Goal: Task Accomplishment & Management: Use online tool/utility

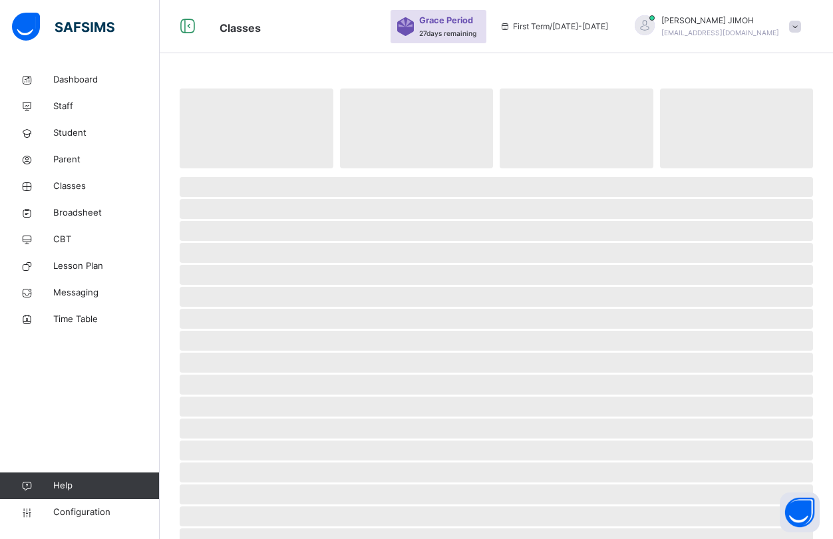
scroll to position [67, 0]
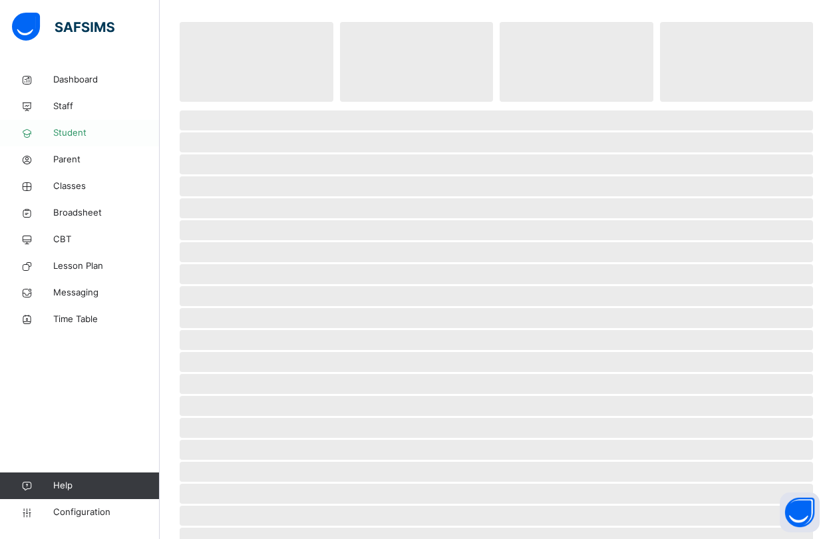
click at [72, 126] on span "Student" at bounding box center [106, 132] width 106 height 13
click at [69, 126] on link "Student" at bounding box center [80, 133] width 160 height 27
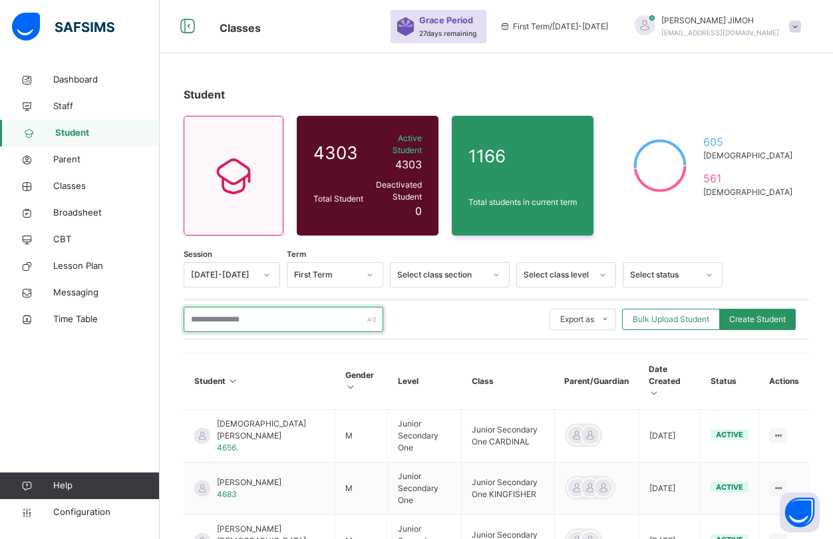
click at [240, 307] on input "text" at bounding box center [284, 319] width 200 height 25
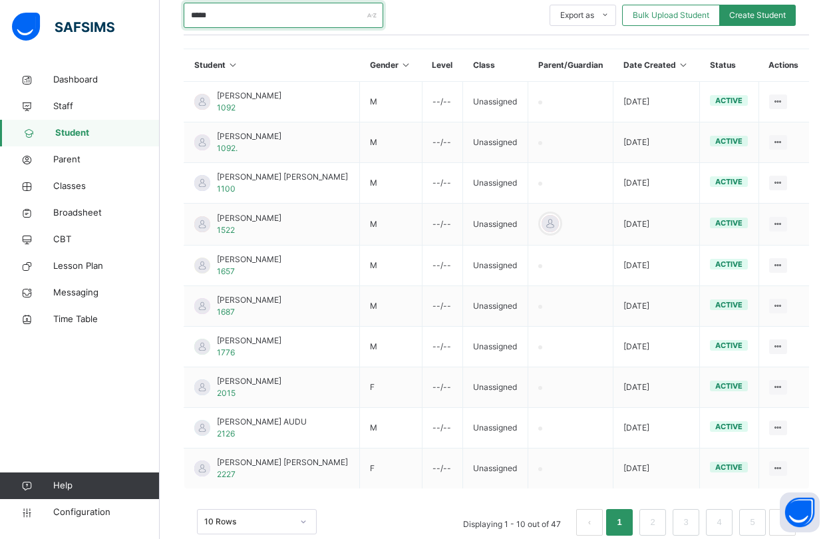
scroll to position [322, 0]
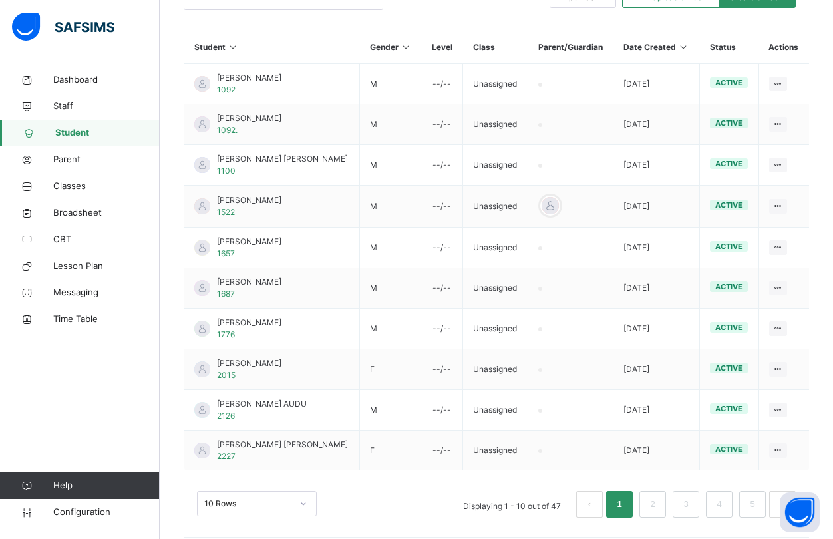
click at [302, 491] on div "10 Rows" at bounding box center [257, 503] width 120 height 25
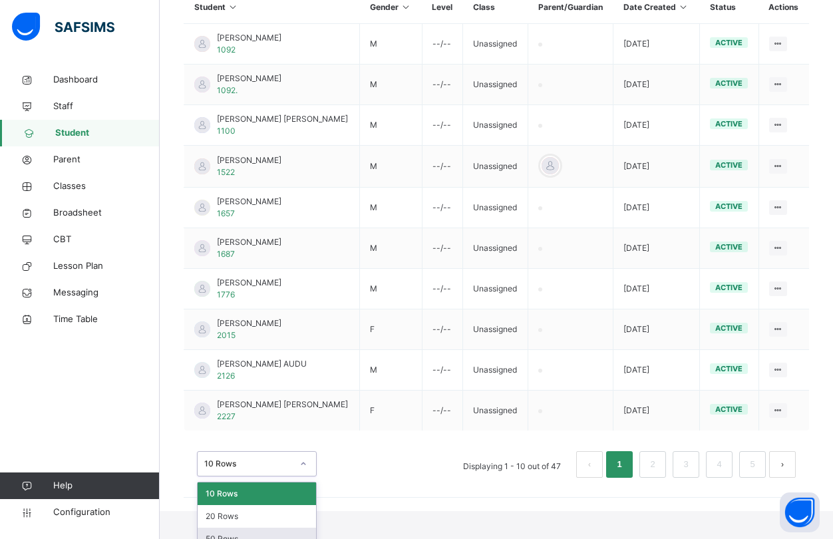
click at [235, 528] on div "50 Rows" at bounding box center [257, 539] width 118 height 23
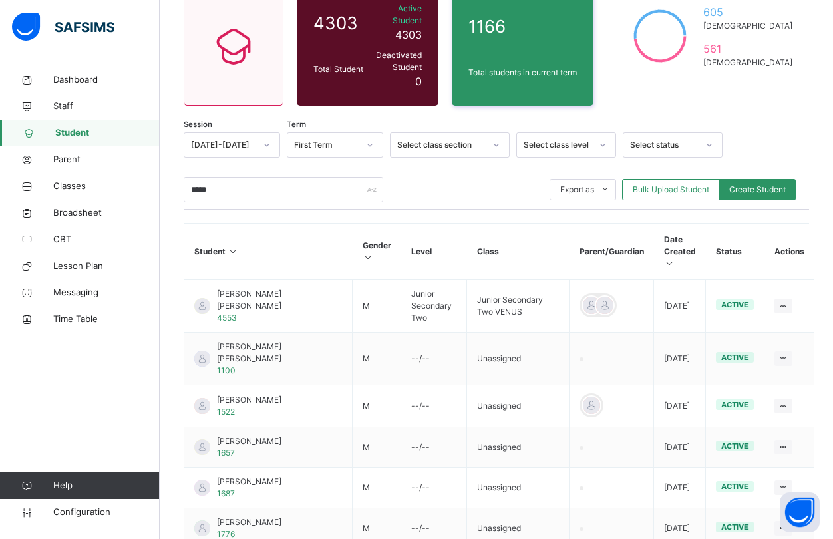
scroll to position [122, 0]
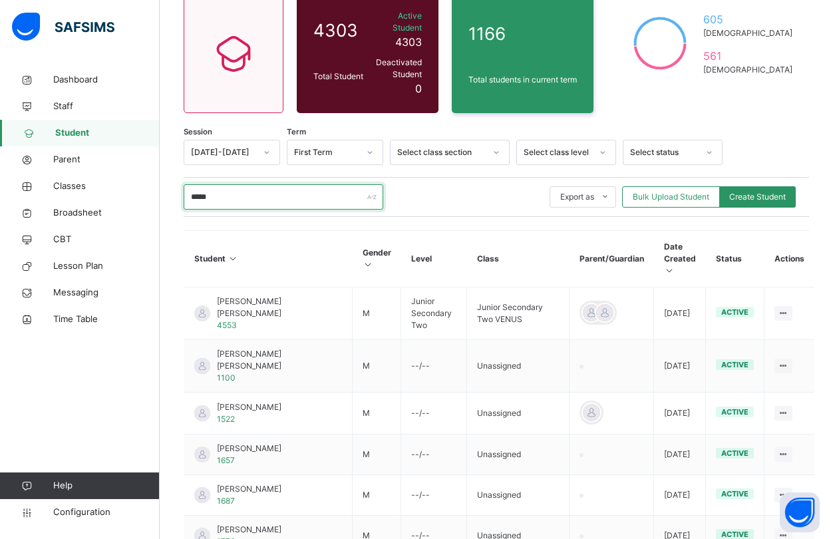
click at [226, 188] on input "*****" at bounding box center [284, 196] width 200 height 25
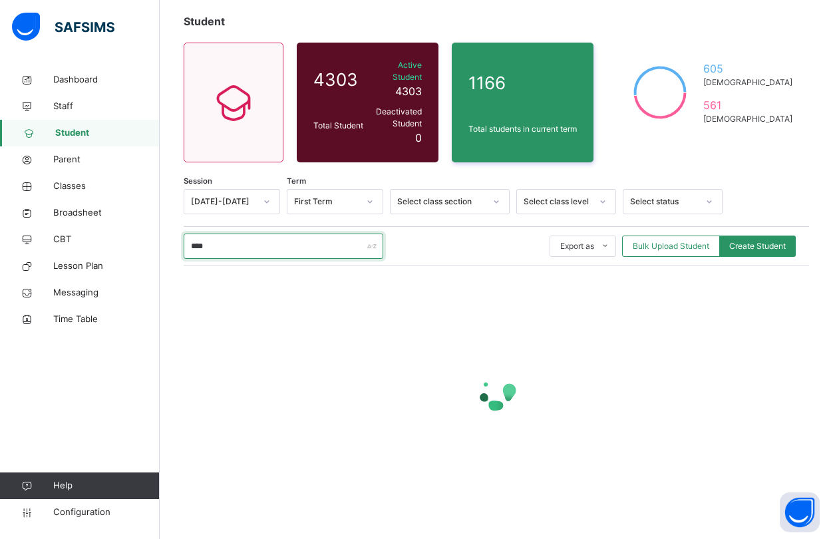
scroll to position [61, 0]
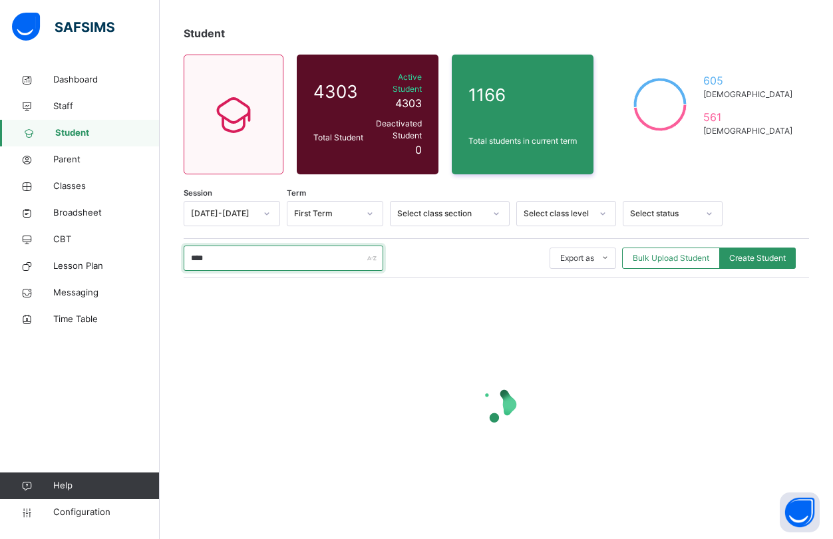
type input "*****"
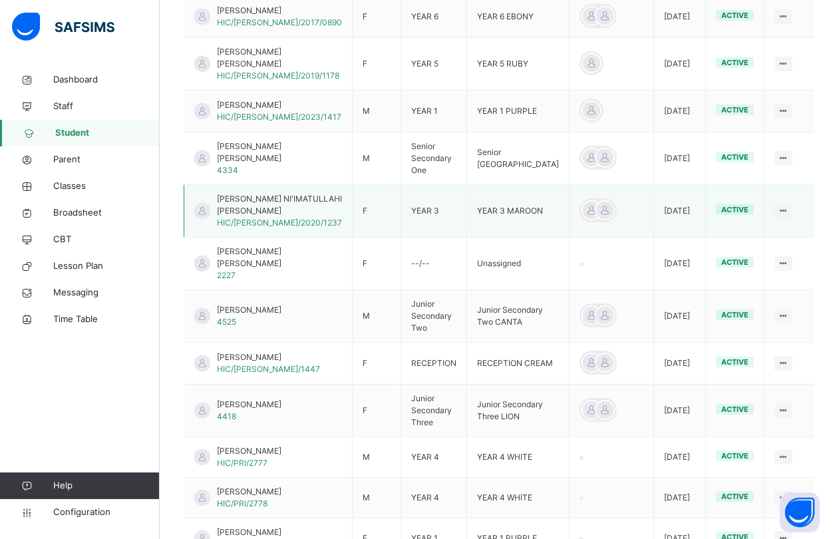
scroll to position [1650, 0]
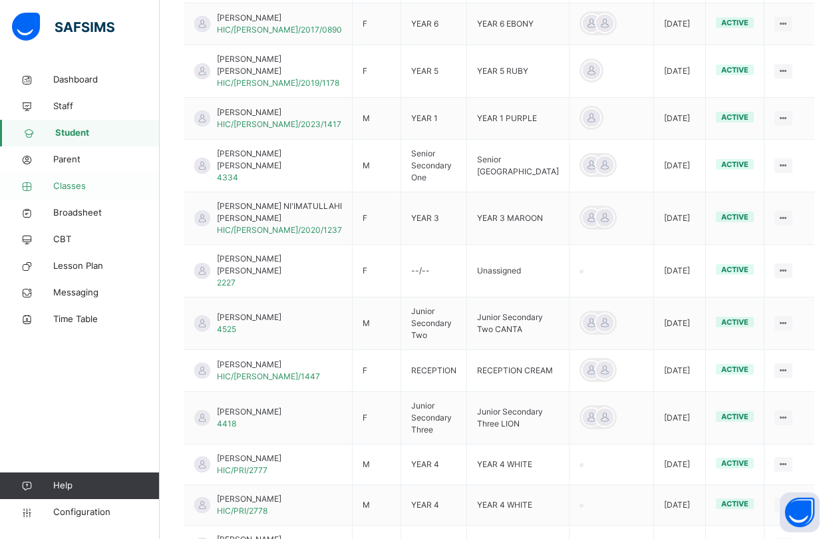
click at [75, 186] on span "Classes" at bounding box center [106, 186] width 106 height 13
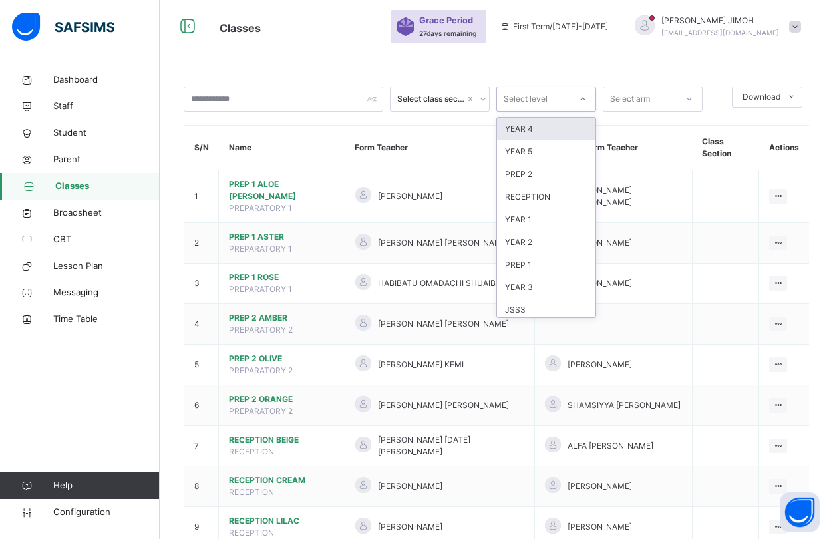
click at [580, 98] on icon at bounding box center [583, 98] width 8 height 13
click at [522, 305] on div "JSS3" at bounding box center [546, 310] width 98 height 23
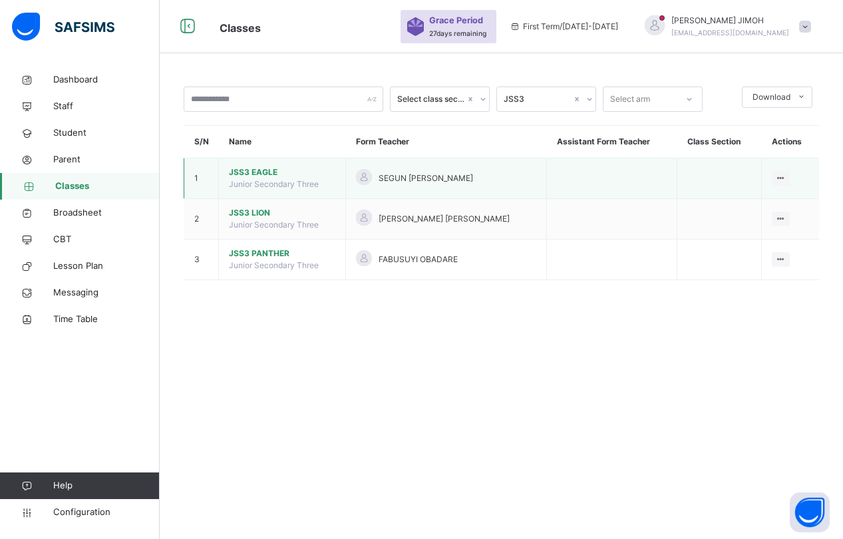
click at [259, 175] on span "JSS3 EAGLE" at bounding box center [282, 172] width 106 height 12
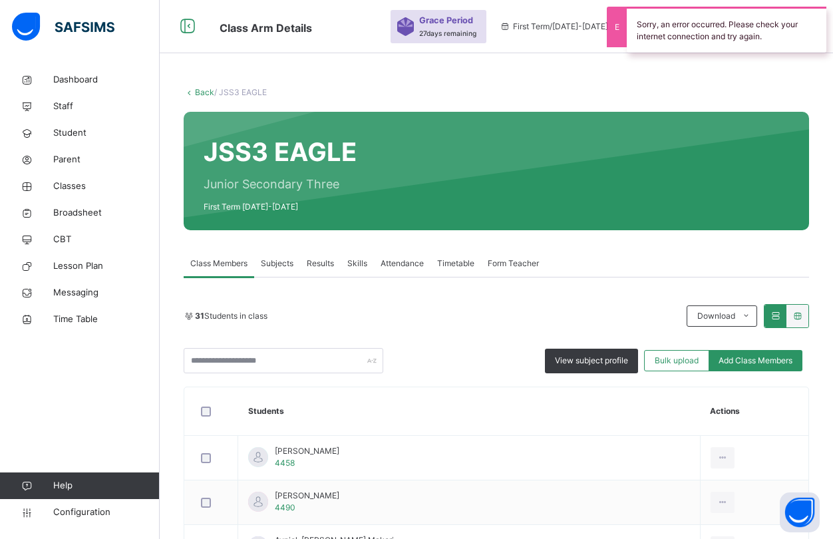
click at [277, 259] on span "Subjects" at bounding box center [277, 263] width 33 height 12
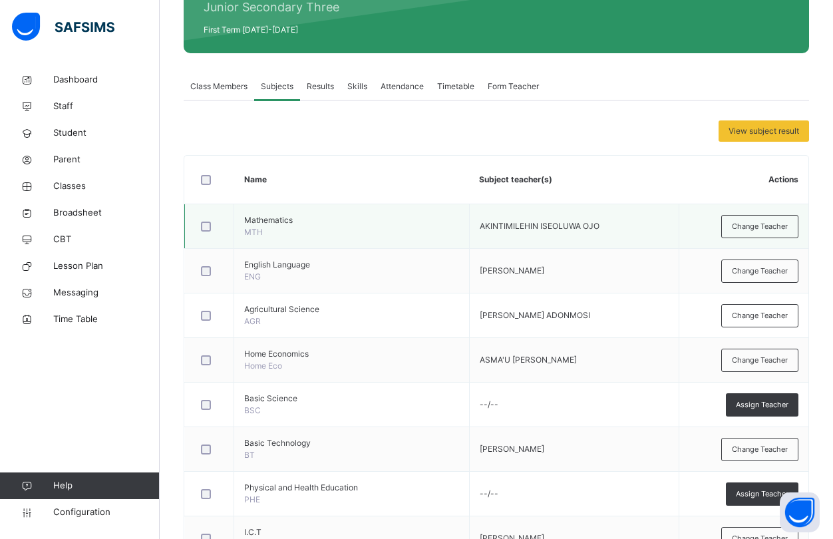
scroll to position [200, 0]
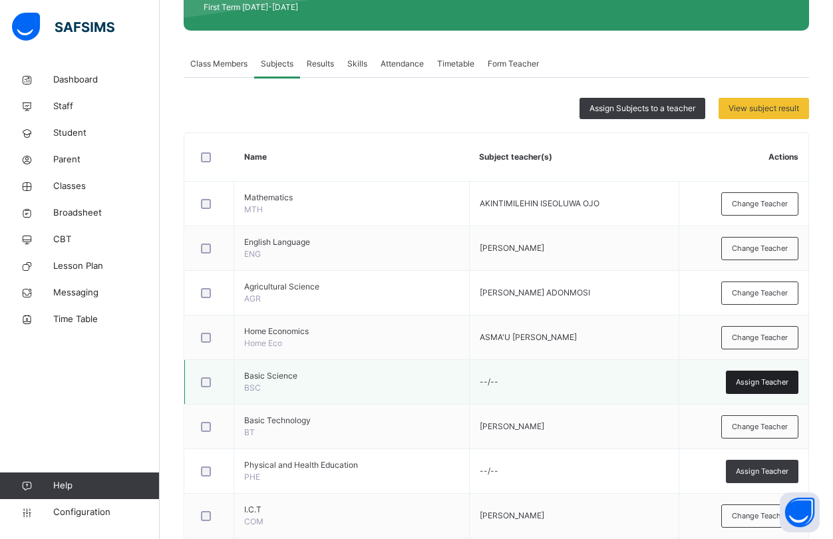
click at [763, 381] on span "Assign Teacher" at bounding box center [762, 382] width 53 height 11
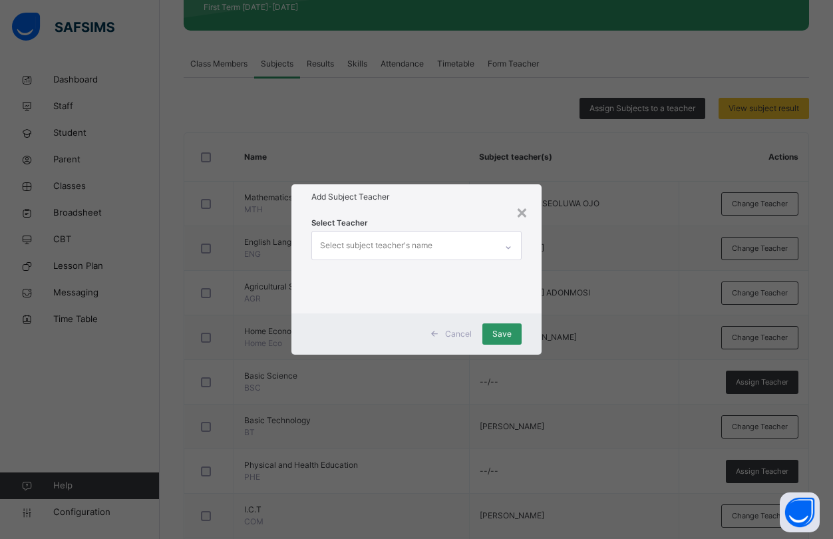
click at [370, 244] on div "Select subject teacher's name" at bounding box center [376, 245] width 112 height 25
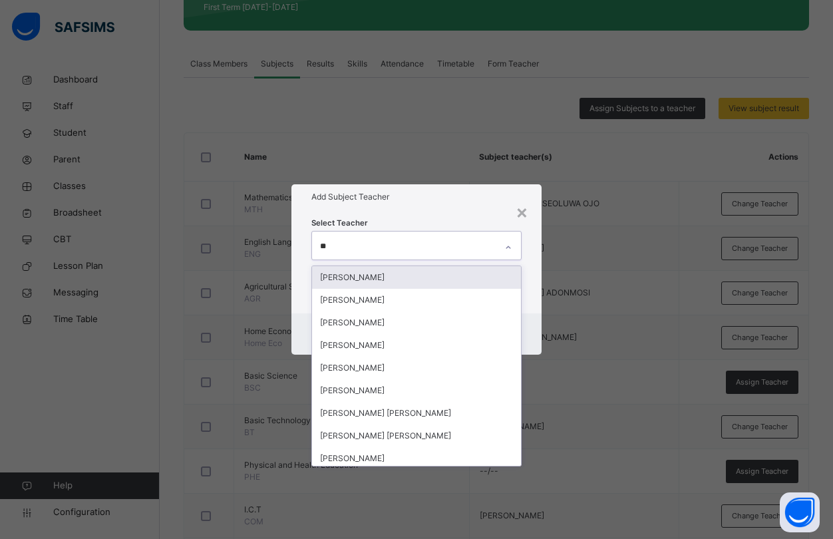
type input "*"
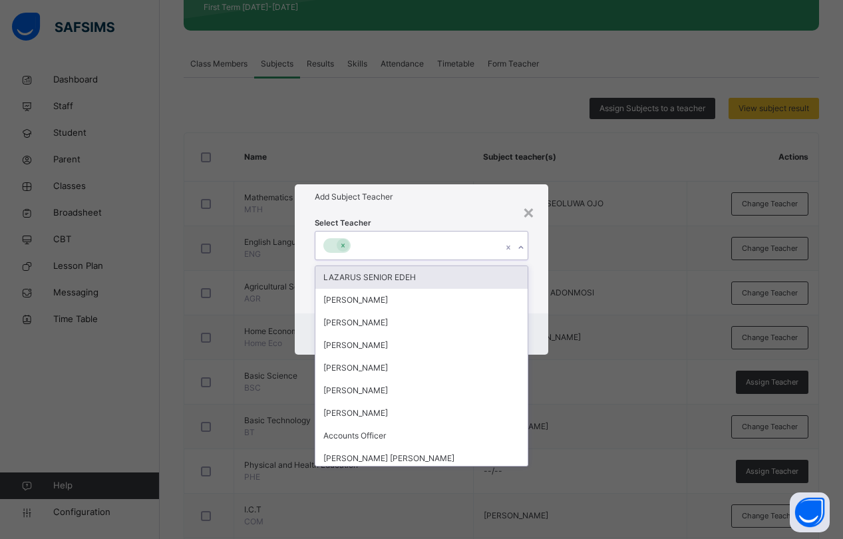
type input "*"
type input "***"
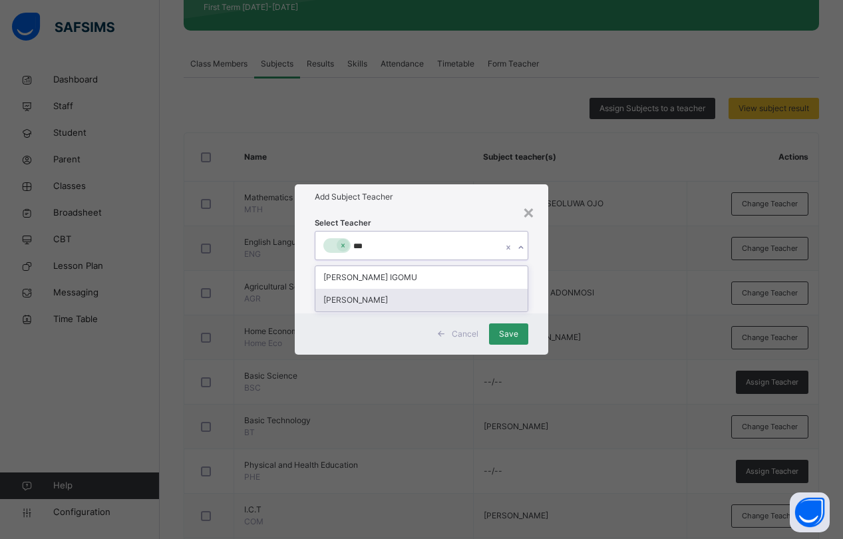
click at [375, 297] on div "[PERSON_NAME]" at bounding box center [421, 300] width 212 height 23
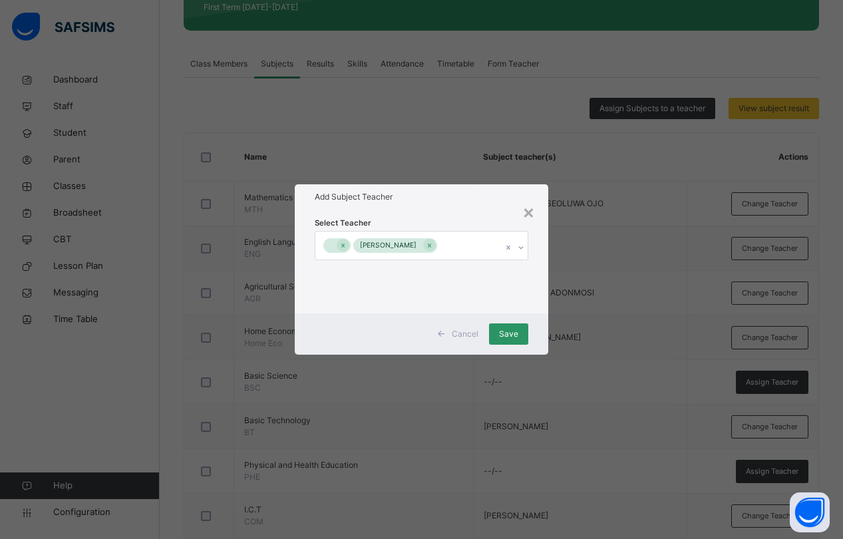
click at [540, 305] on div "Select Teacher [PERSON_NAME]" at bounding box center [421, 262] width 253 height 104
click at [514, 331] on span "Save" at bounding box center [508, 334] width 19 height 12
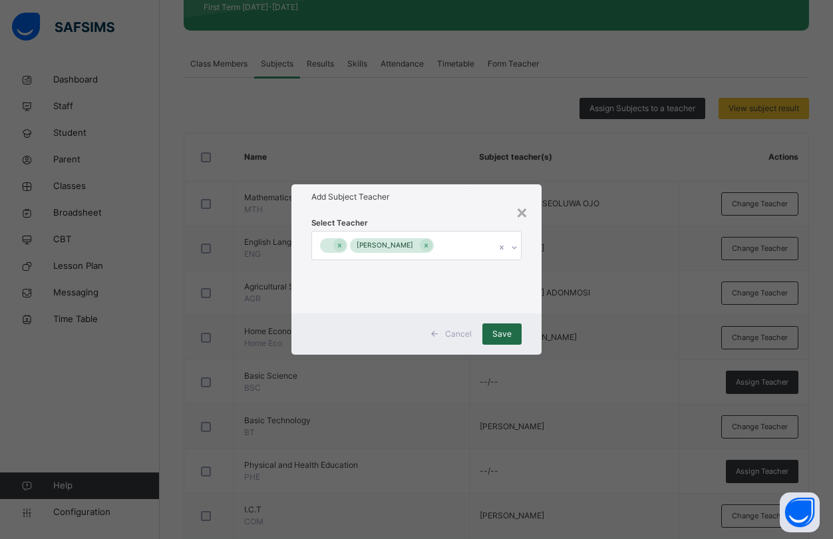
click at [501, 333] on span "Save" at bounding box center [501, 334] width 19 height 12
click at [504, 333] on span "Save" at bounding box center [501, 334] width 19 height 12
click at [500, 334] on span "Save" at bounding box center [501, 334] width 19 height 12
click at [500, 335] on span "Save" at bounding box center [501, 334] width 19 height 12
click at [510, 331] on span "Save" at bounding box center [501, 334] width 19 height 12
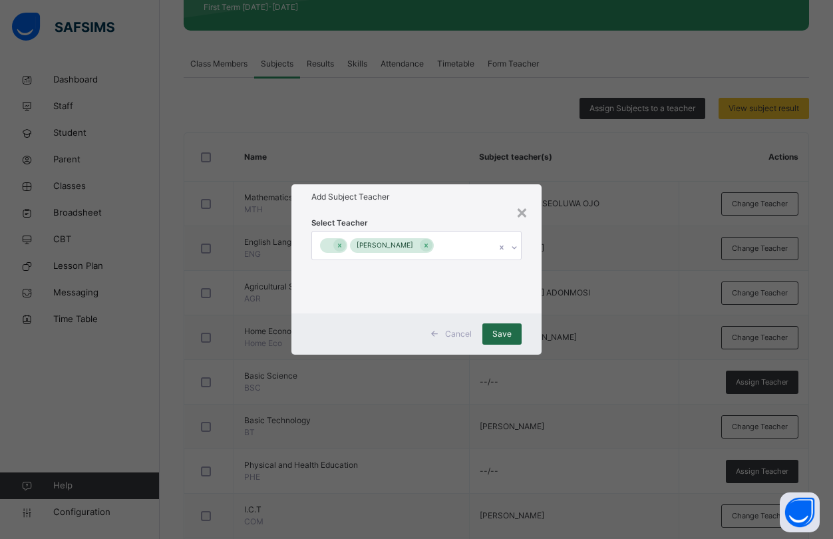
click at [508, 333] on span "Save" at bounding box center [501, 334] width 19 height 12
click at [515, 332] on div "Save" at bounding box center [501, 333] width 39 height 21
click at [525, 215] on div "×" at bounding box center [522, 212] width 13 height 28
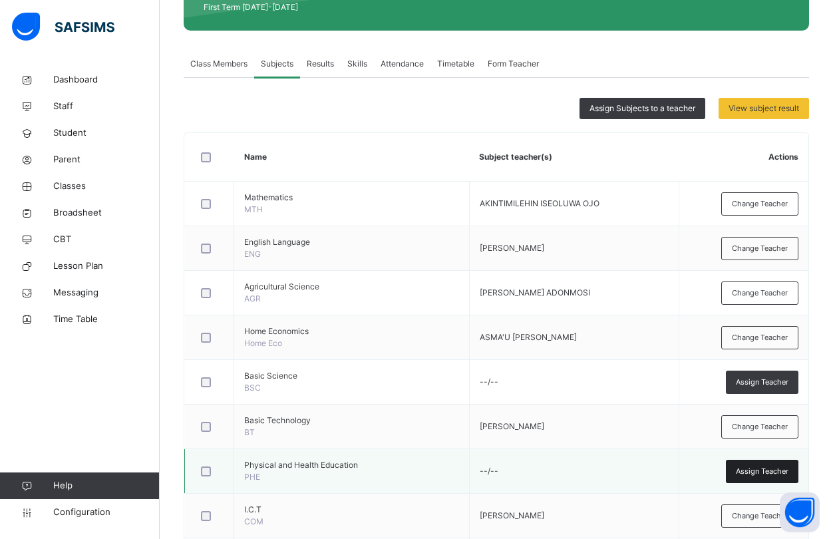
click at [760, 468] on span "Assign Teacher" at bounding box center [762, 471] width 53 height 11
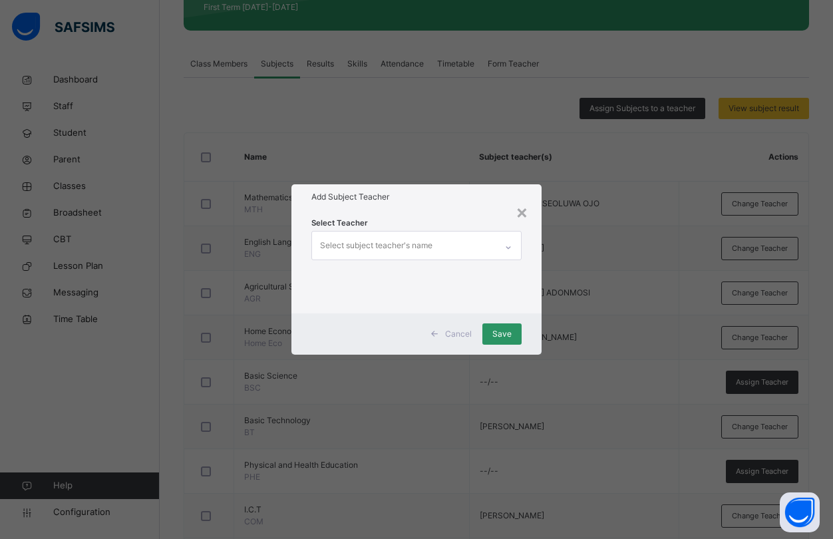
click at [347, 238] on div "Select subject teacher's name" at bounding box center [376, 245] width 112 height 25
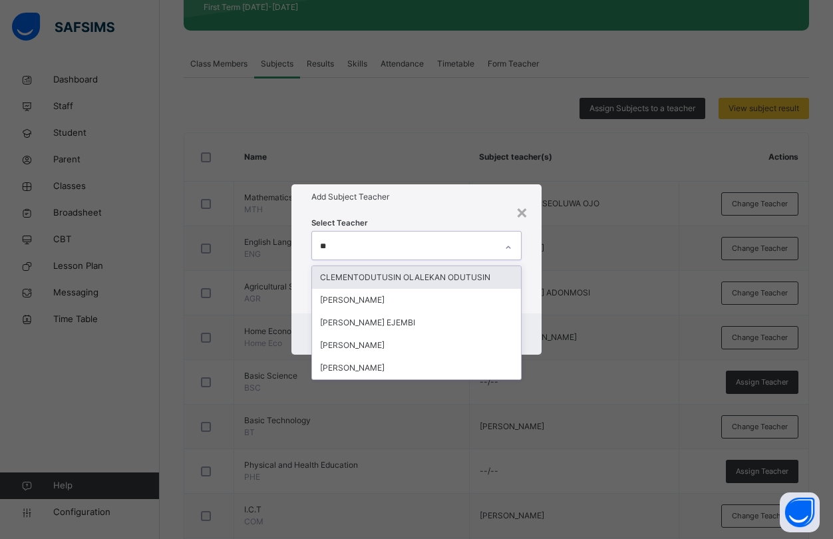
type input "***"
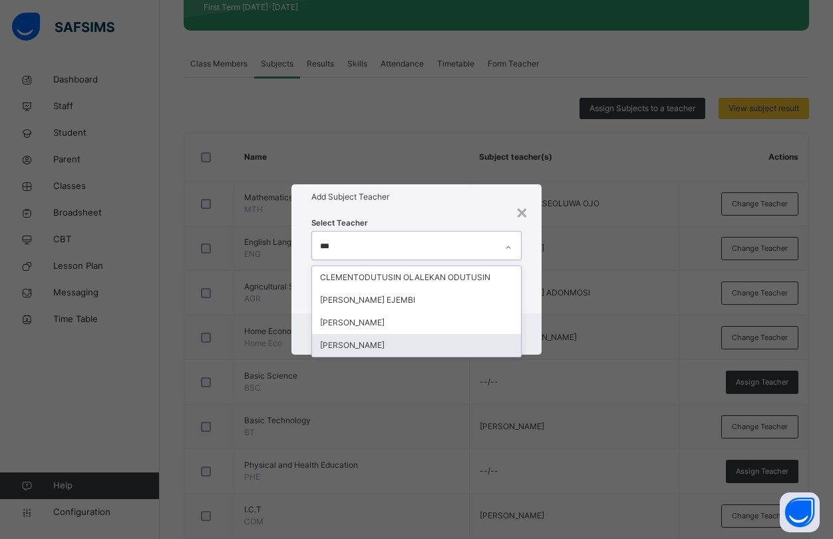
click at [379, 345] on div "[PERSON_NAME]" at bounding box center [416, 345] width 209 height 23
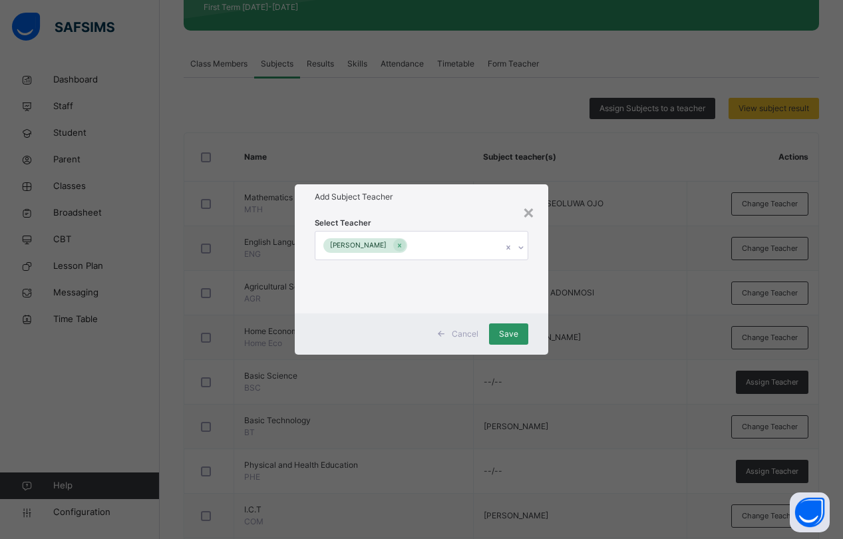
click at [536, 255] on div "Select Teacher [PERSON_NAME]" at bounding box center [421, 262] width 253 height 104
click at [508, 331] on span "Save" at bounding box center [508, 334] width 19 height 12
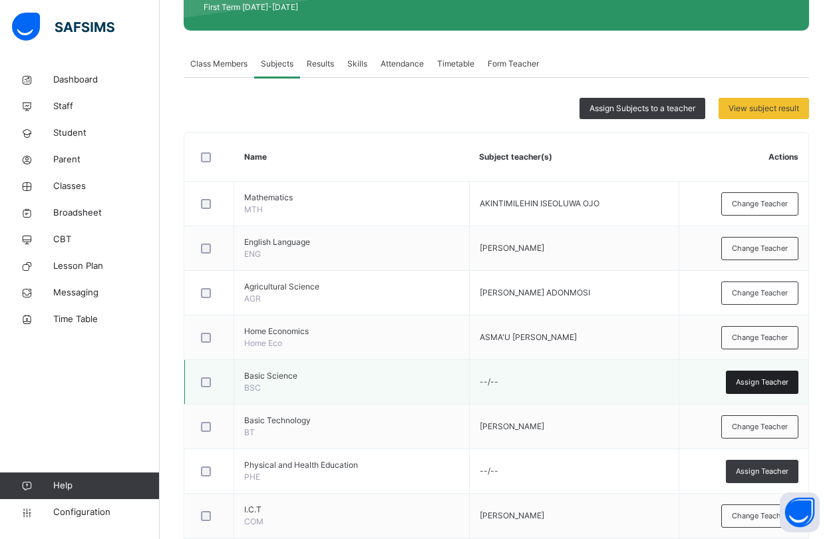
click at [764, 382] on span "Assign Teacher" at bounding box center [762, 382] width 53 height 11
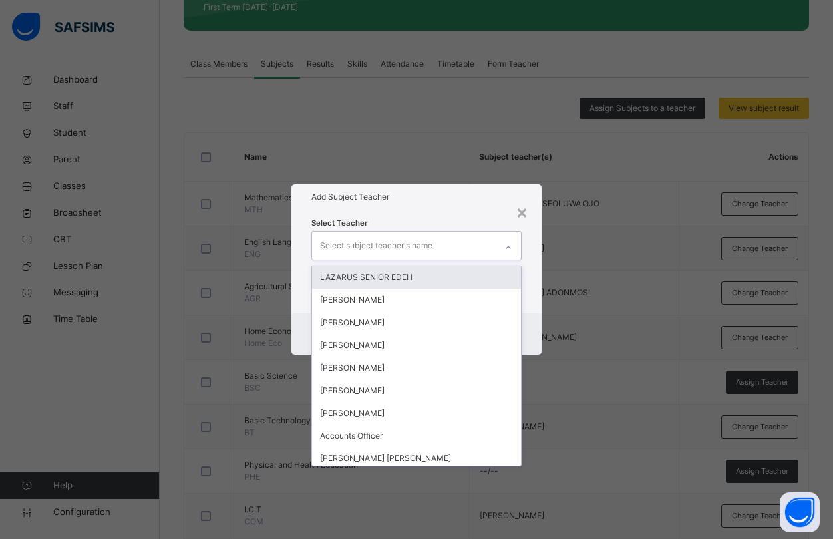
click at [366, 237] on div "Select subject teacher's name" at bounding box center [376, 245] width 112 height 25
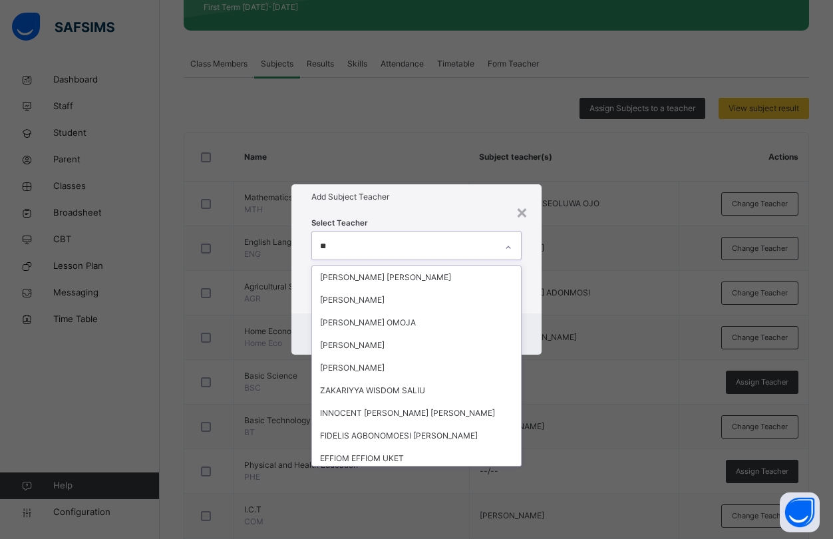
type input "***"
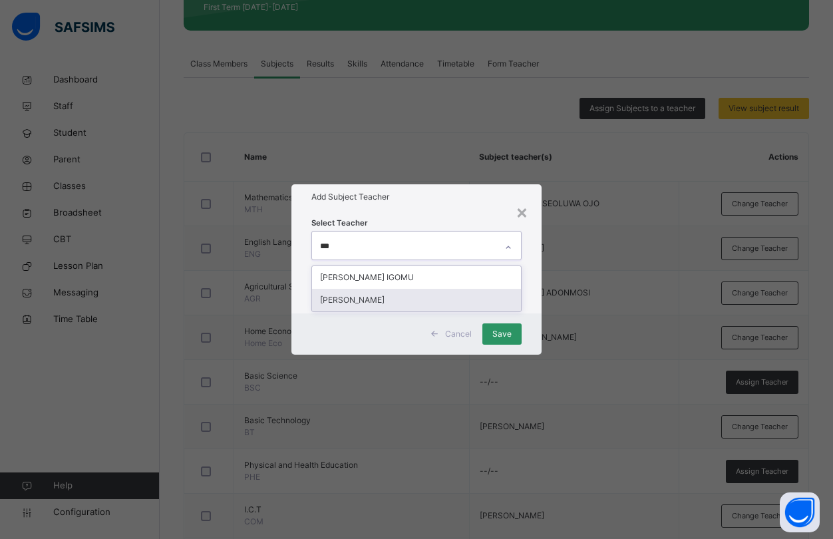
click at [363, 301] on div "[PERSON_NAME]" at bounding box center [416, 300] width 209 height 23
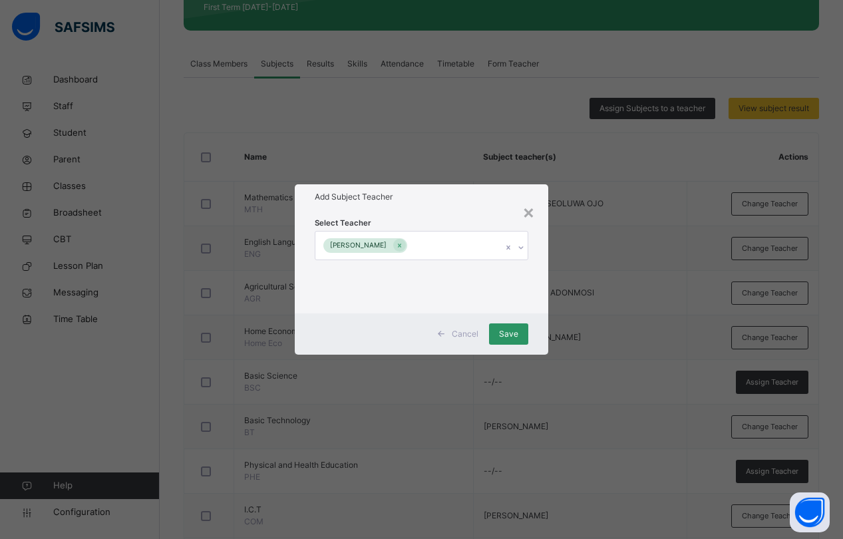
click at [536, 323] on div "Cancel Save" at bounding box center [421, 333] width 253 height 41
click at [511, 331] on span "Save" at bounding box center [508, 334] width 19 height 12
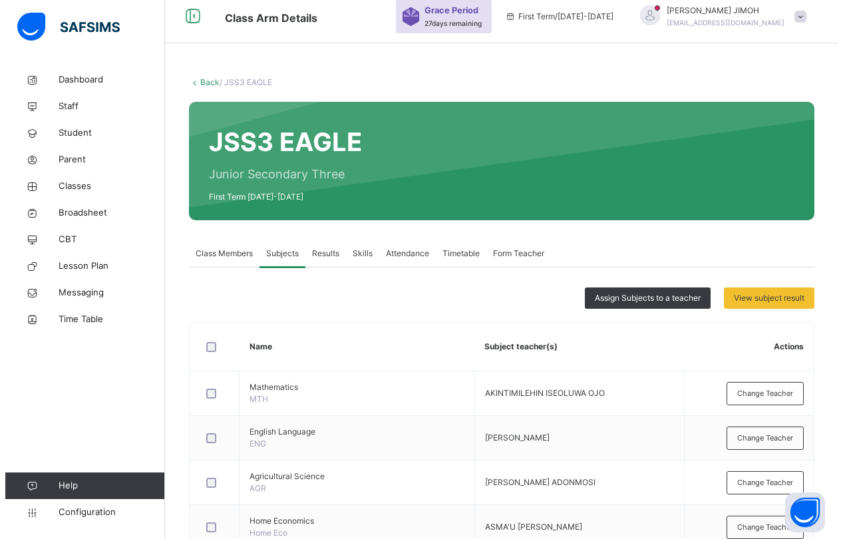
scroll to position [0, 0]
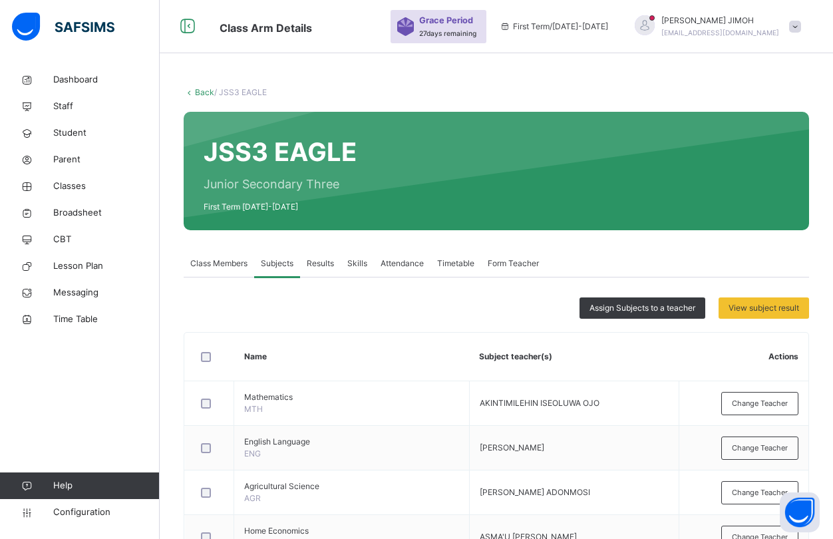
click at [202, 90] on link "Back" at bounding box center [204, 92] width 19 height 10
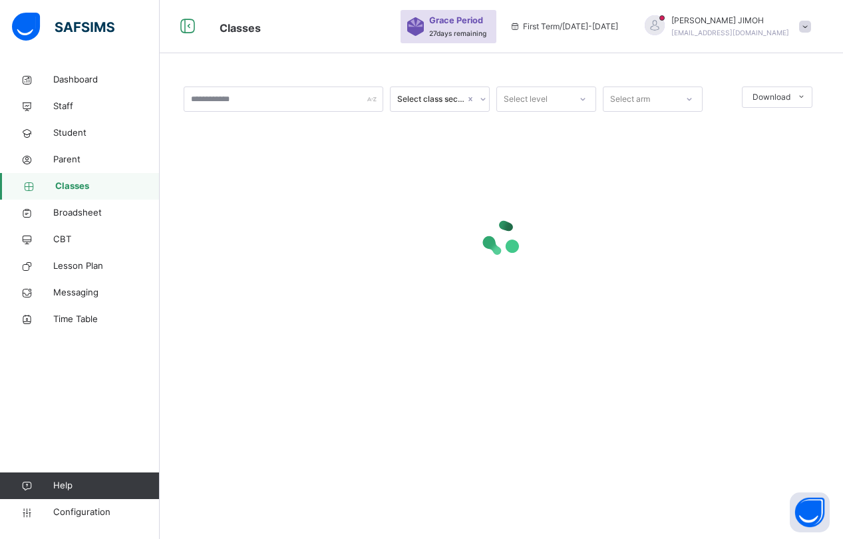
click at [586, 99] on icon at bounding box center [583, 98] width 8 height 13
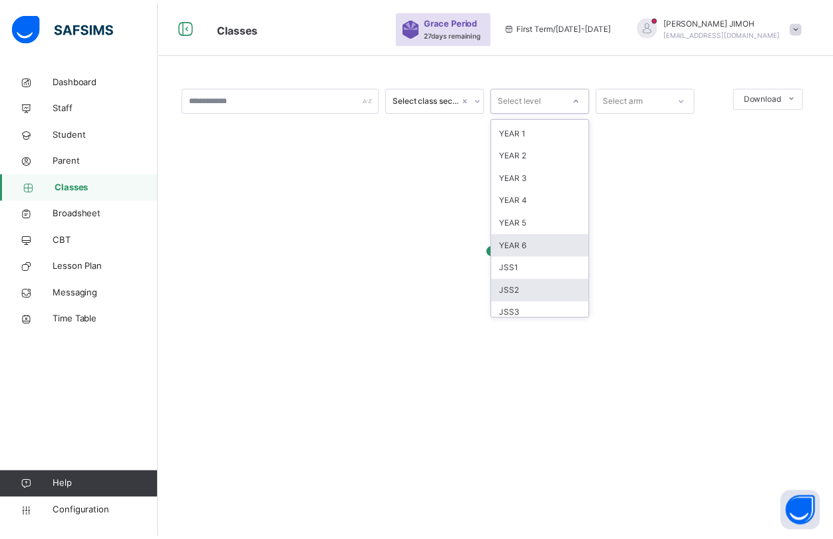
scroll to position [140, 0]
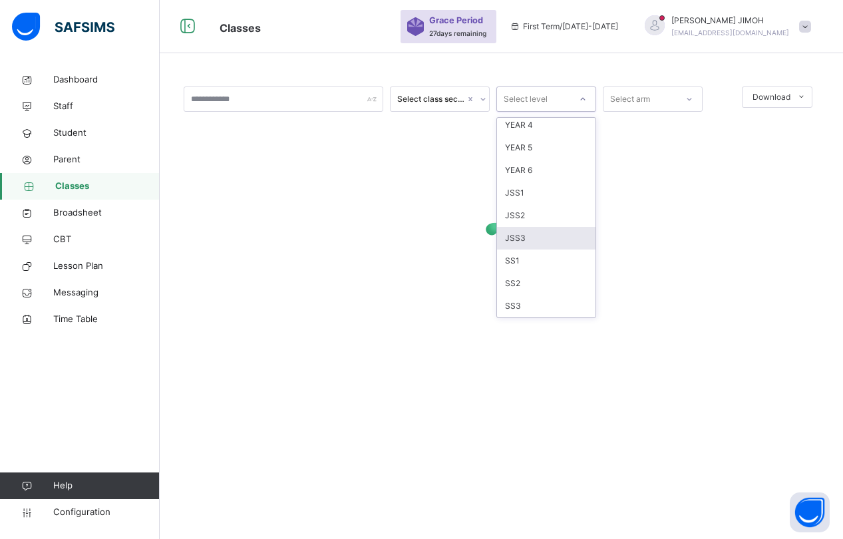
click at [530, 234] on div "JSS3" at bounding box center [546, 238] width 98 height 23
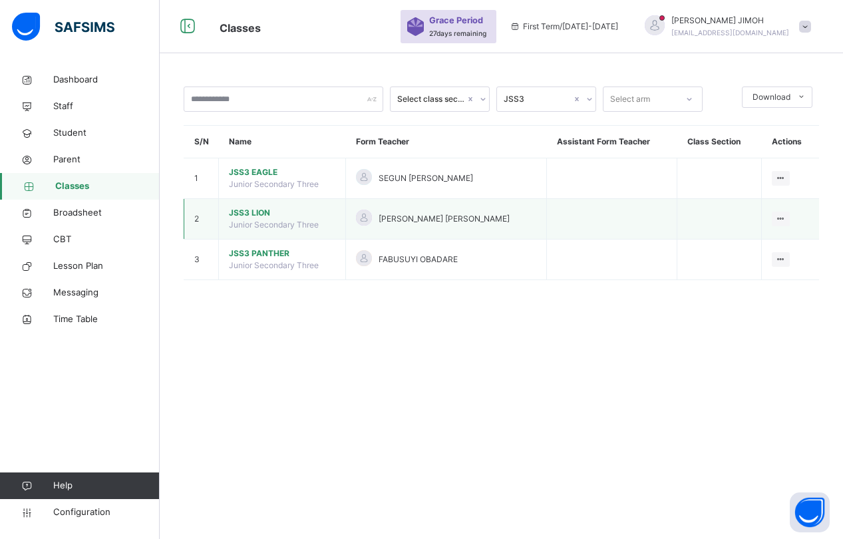
click at [244, 210] on span "JSS3 LION" at bounding box center [282, 213] width 106 height 12
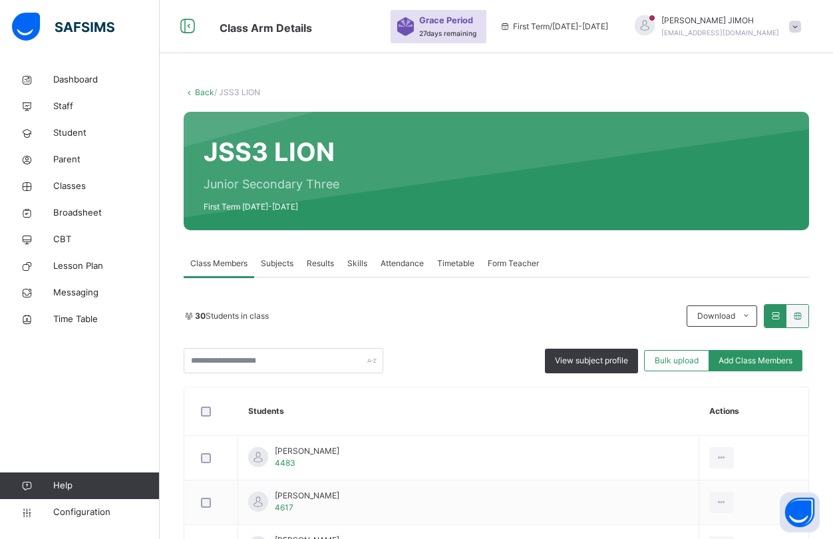
click at [271, 259] on span "Subjects" at bounding box center [277, 263] width 33 height 12
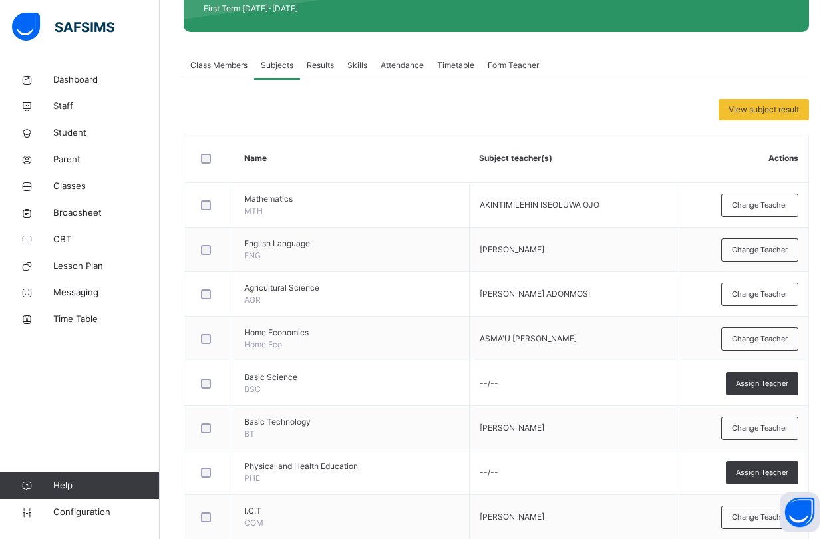
scroll to position [200, 0]
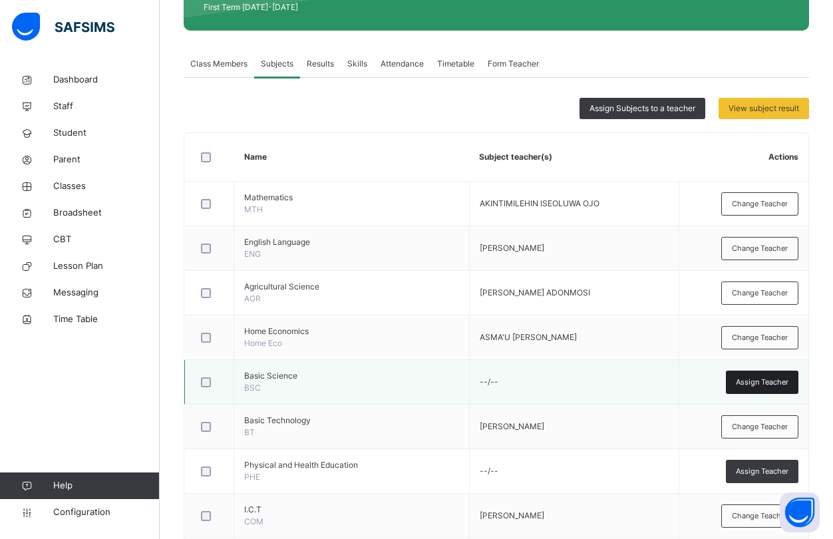
drag, startPoint x: 774, startPoint y: 380, endPoint x: 619, endPoint y: 363, distance: 156.7
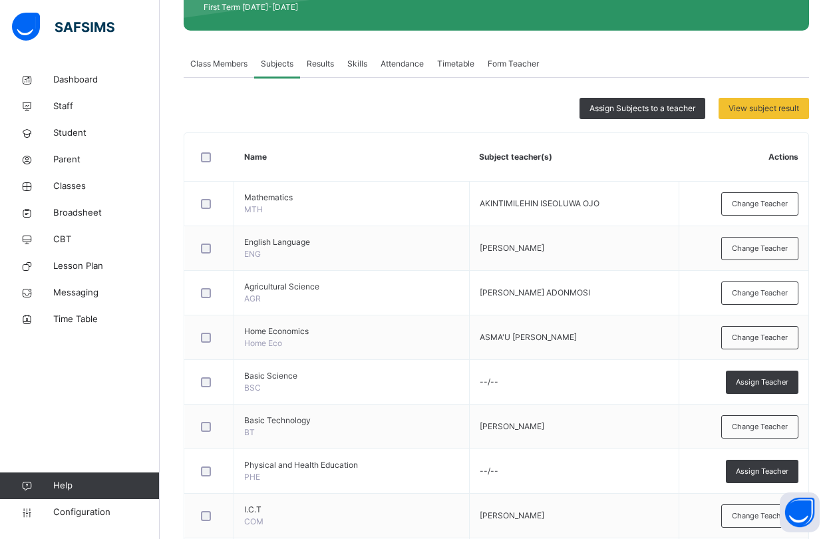
click at [774, 380] on span "Assign Teacher" at bounding box center [762, 382] width 53 height 11
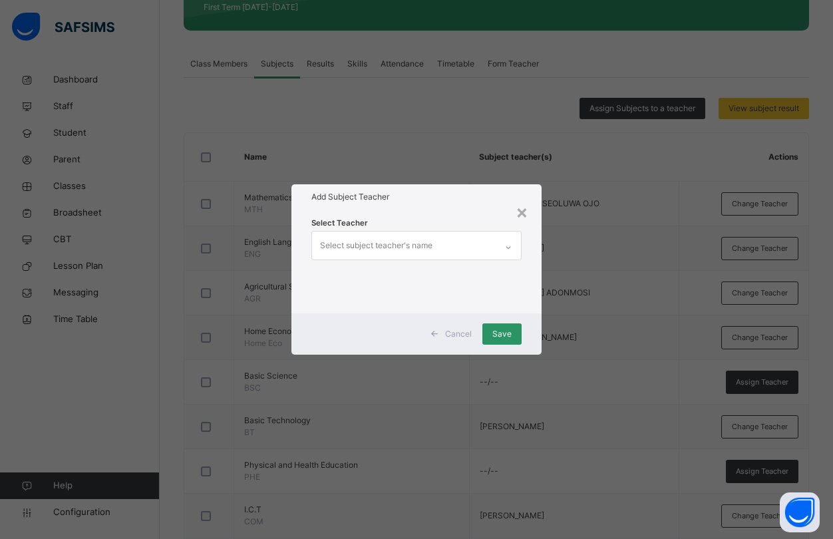
click at [342, 240] on div "Select subject teacher's name" at bounding box center [376, 245] width 112 height 25
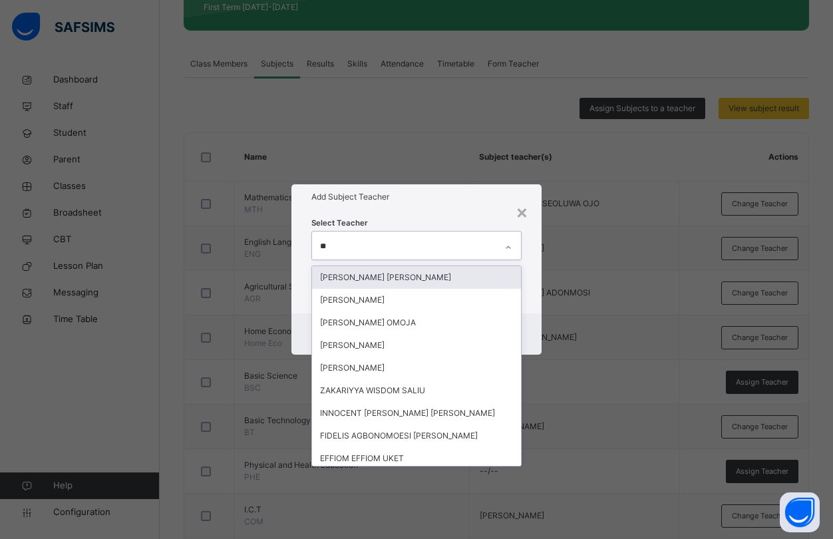
type input "***"
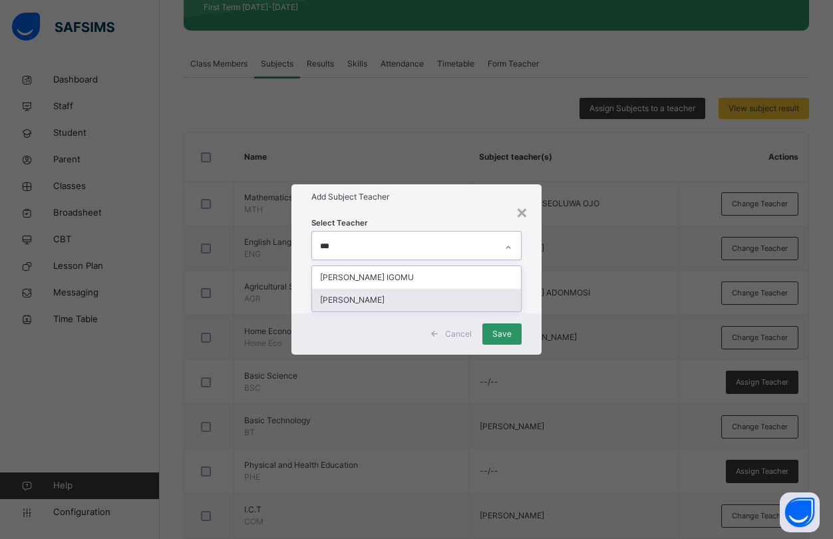
click at [371, 298] on div "[PERSON_NAME]" at bounding box center [416, 300] width 209 height 23
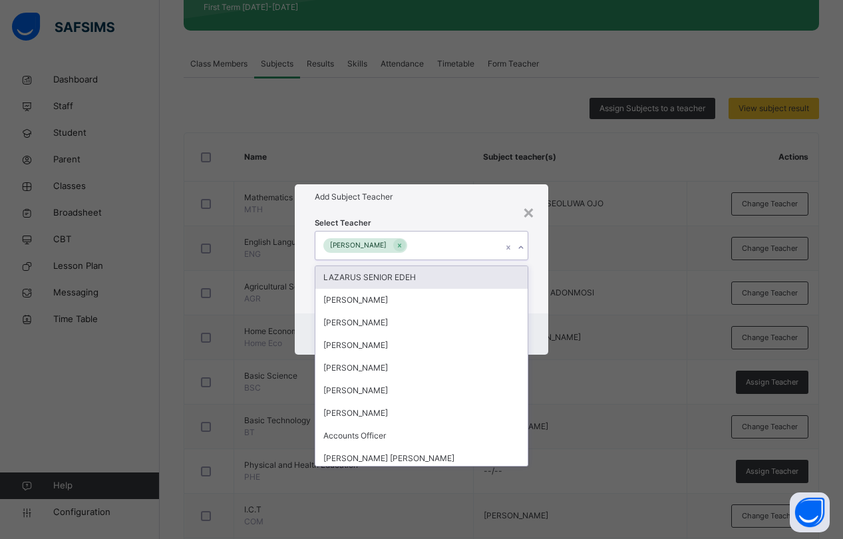
click at [537, 222] on div "Select Teacher option [PERSON_NAME], selected. option LAZARUS SENIOR EDEH focus…" at bounding box center [421, 262] width 253 height 104
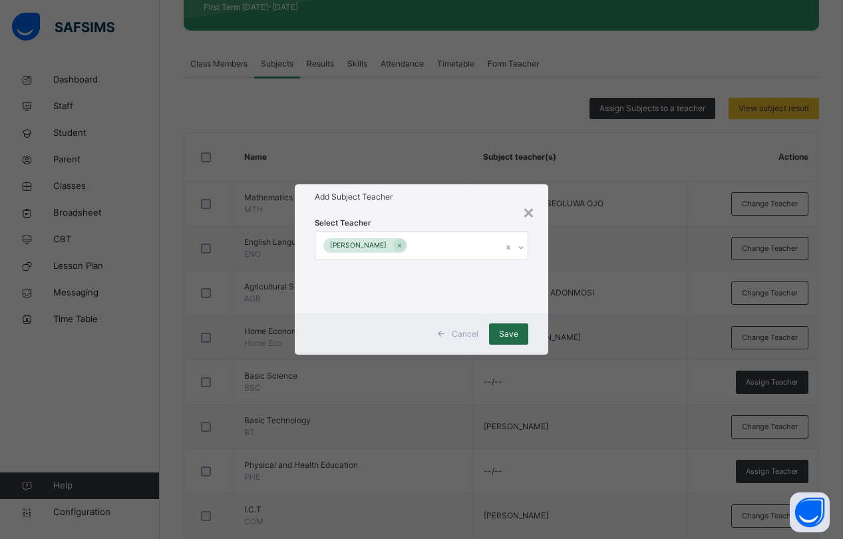
click at [509, 332] on span "Save" at bounding box center [508, 334] width 19 height 12
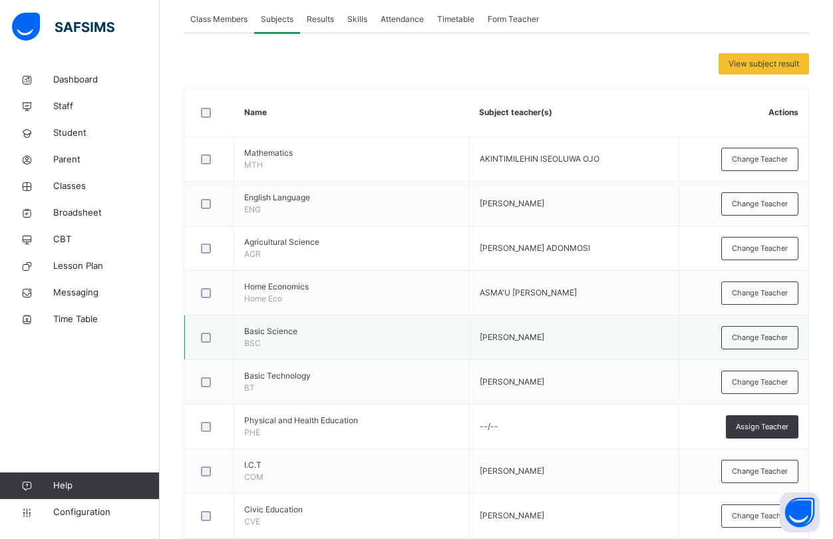
scroll to position [266, 0]
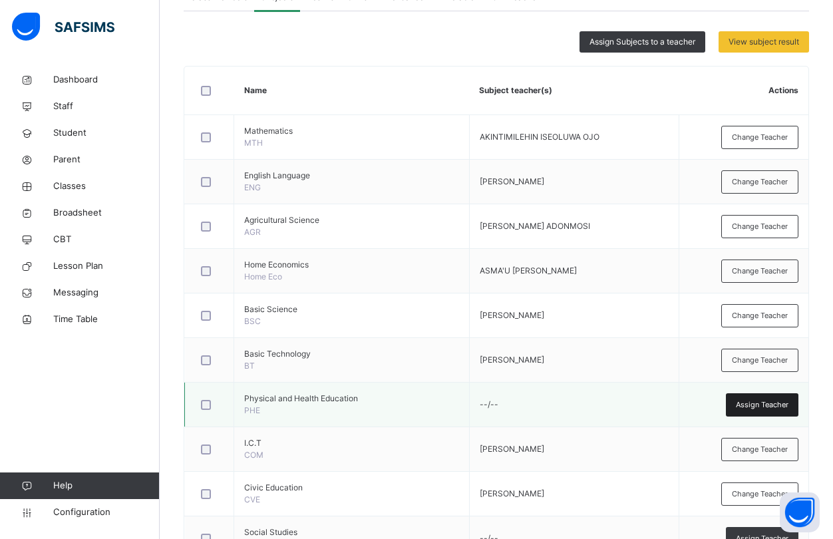
click at [773, 403] on span "Assign Teacher" at bounding box center [762, 404] width 53 height 11
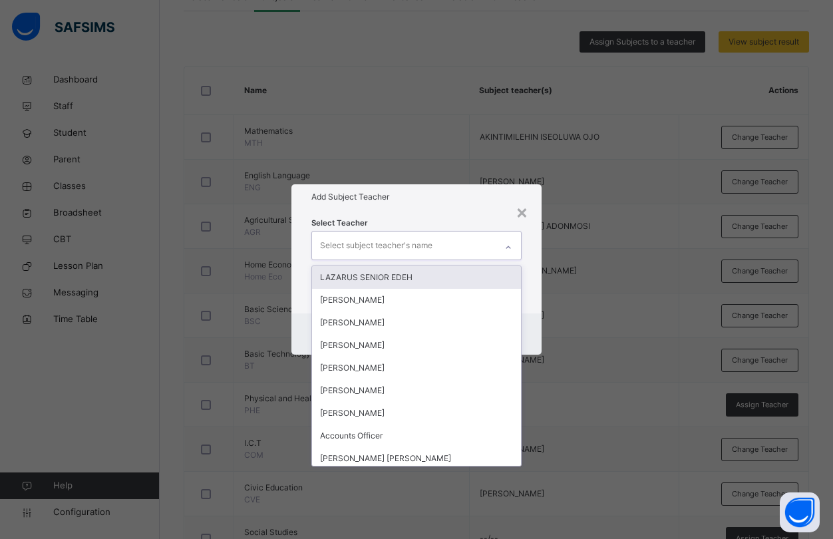
click at [363, 240] on div "Select subject teacher's name" at bounding box center [376, 245] width 112 height 25
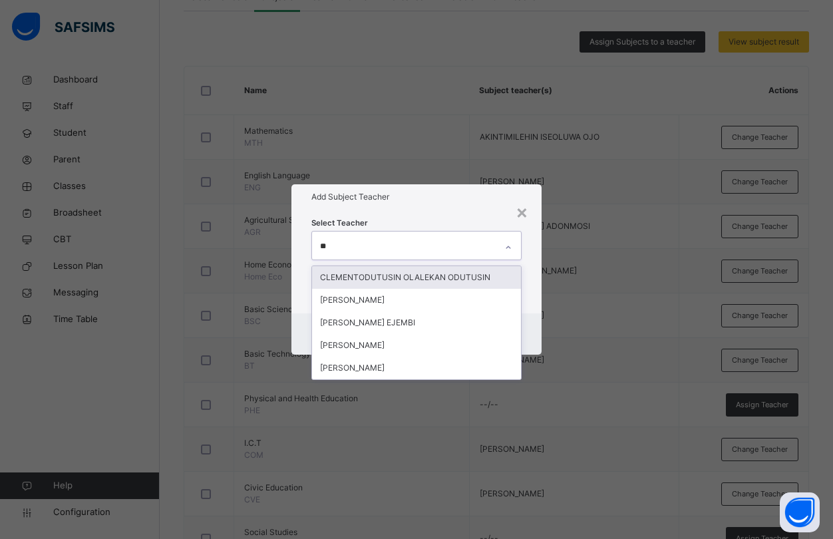
type input "***"
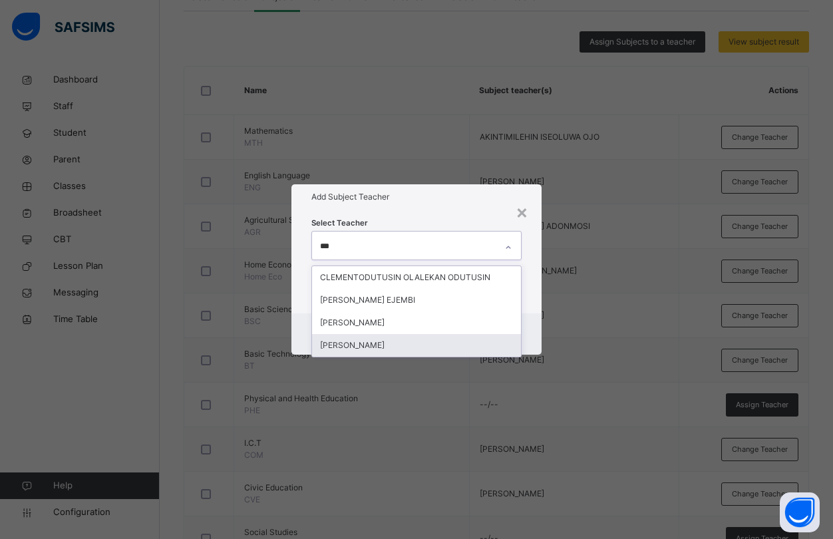
click at [363, 340] on div "[PERSON_NAME]" at bounding box center [416, 345] width 209 height 23
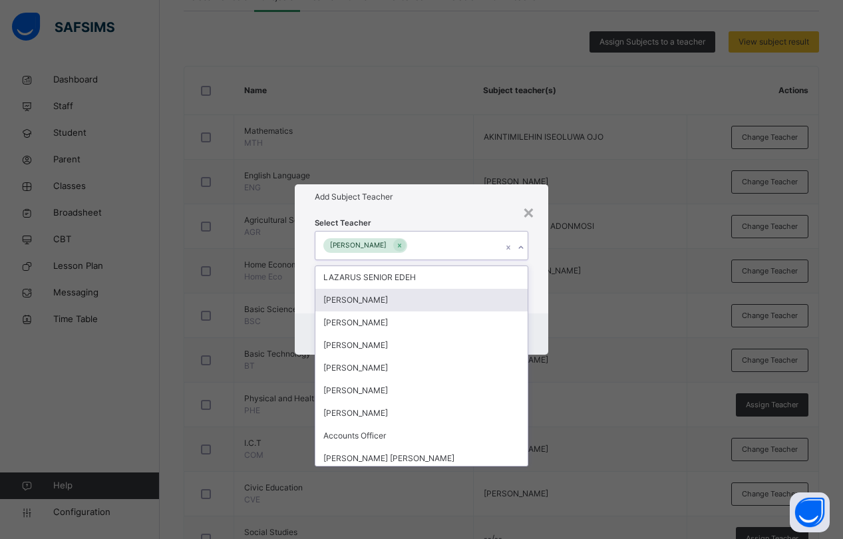
click at [575, 341] on div "× Add Subject Teacher Select Teacher option [PERSON_NAME], selected. option [PE…" at bounding box center [421, 269] width 843 height 539
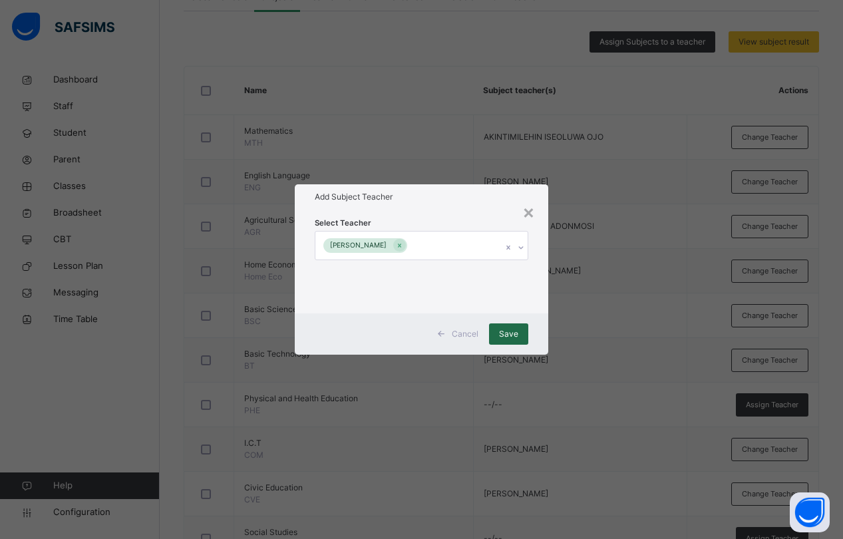
click at [507, 333] on span "Save" at bounding box center [508, 334] width 19 height 12
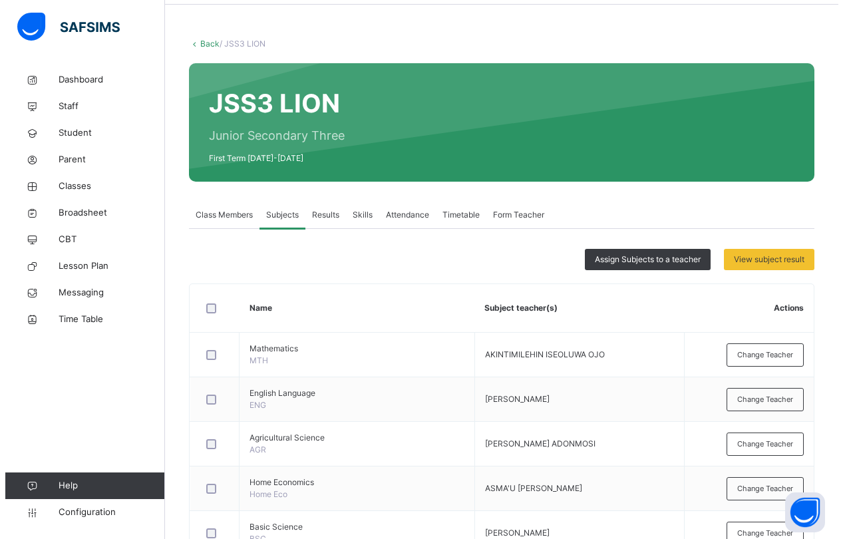
scroll to position [0, 0]
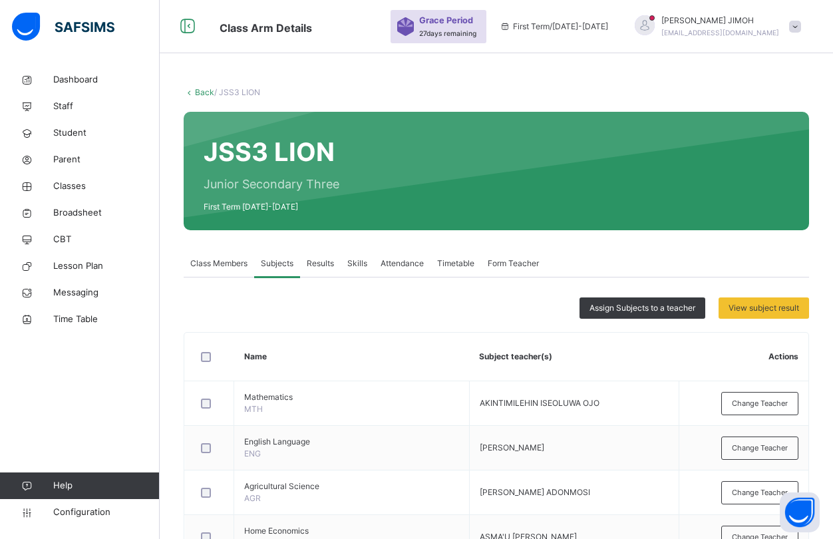
click at [200, 90] on link "Back" at bounding box center [204, 92] width 19 height 10
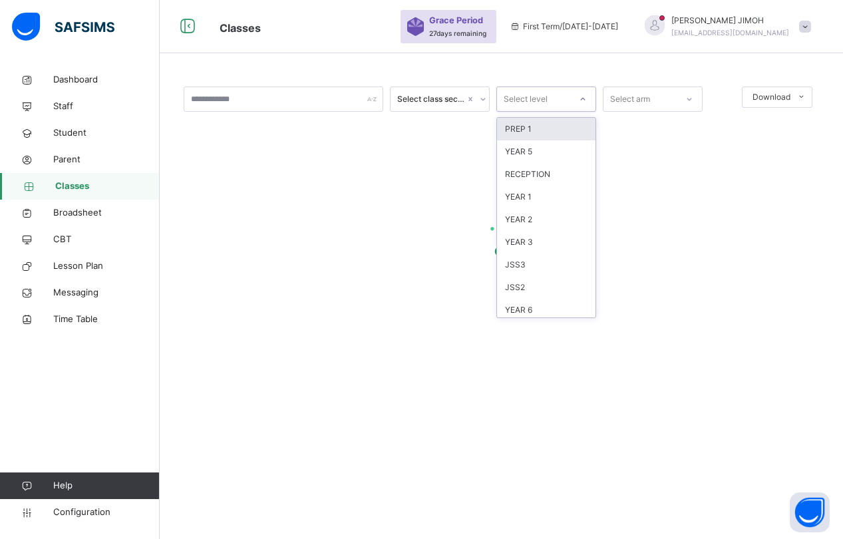
click at [585, 97] on icon at bounding box center [583, 98] width 8 height 13
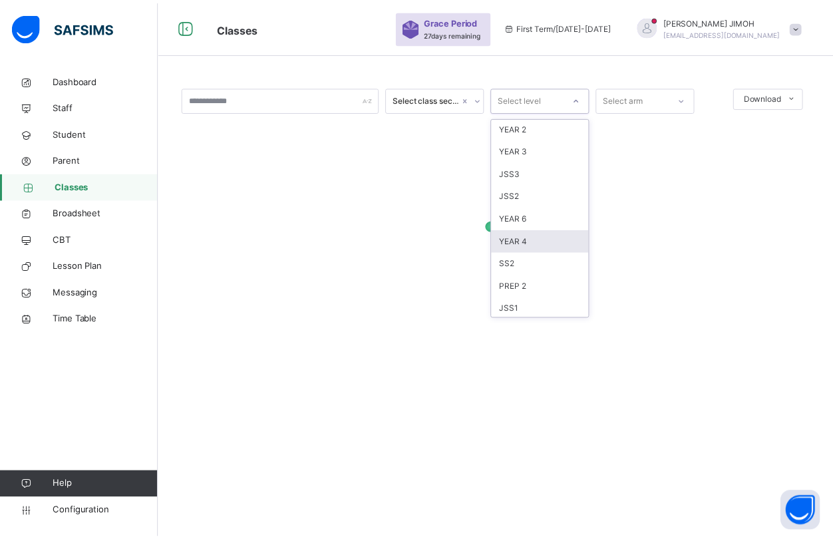
scroll to position [7, 0]
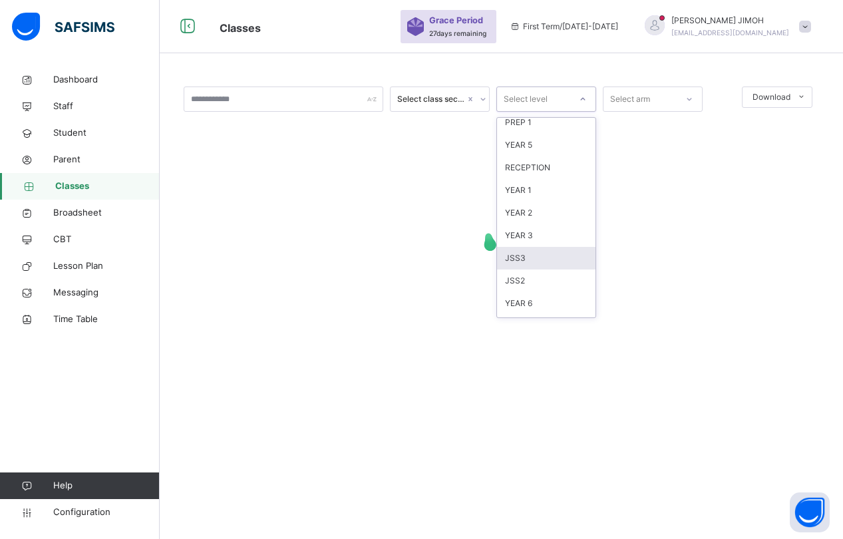
click at [534, 255] on div "JSS3" at bounding box center [546, 258] width 98 height 23
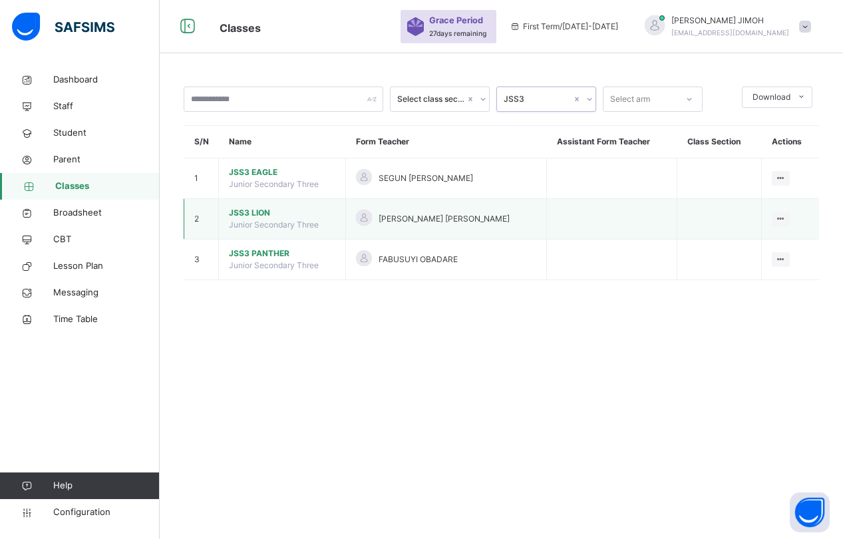
click at [256, 212] on span "JSS3 LION" at bounding box center [282, 213] width 106 height 12
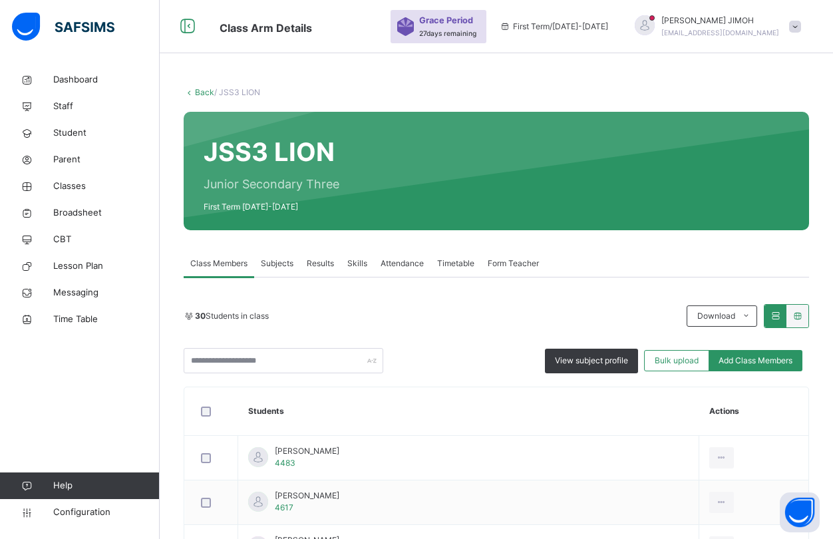
click at [276, 263] on span "Subjects" at bounding box center [277, 263] width 33 height 12
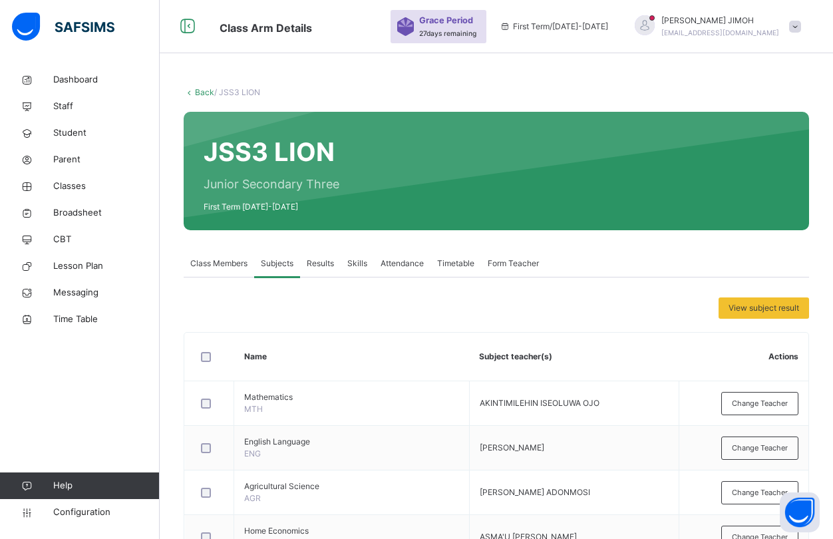
click at [204, 87] on link "Back" at bounding box center [204, 92] width 19 height 10
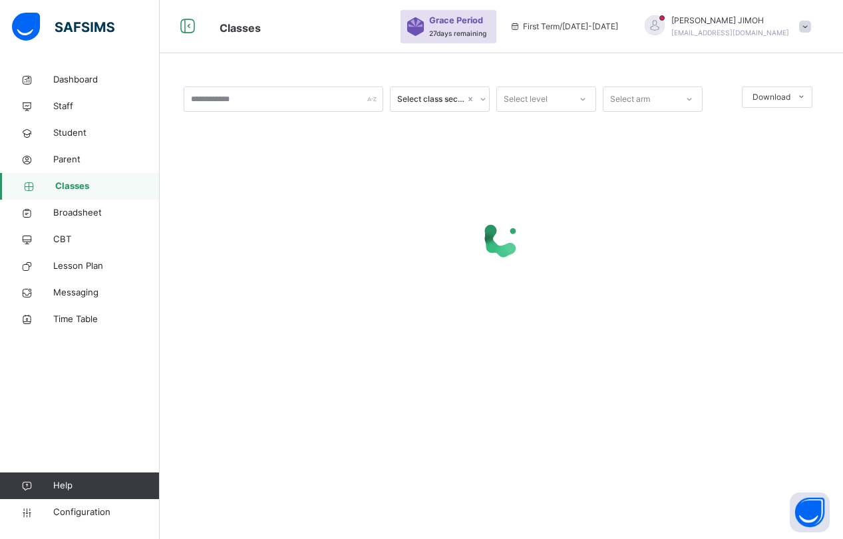
click at [580, 98] on icon at bounding box center [583, 98] width 8 height 13
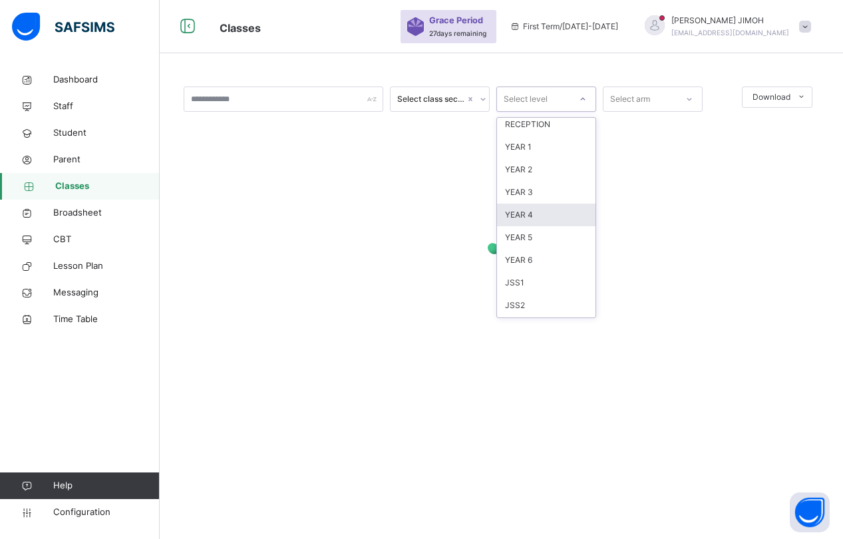
scroll to position [140, 0]
click at [528, 234] on div "JSS3" at bounding box center [546, 238] width 98 height 23
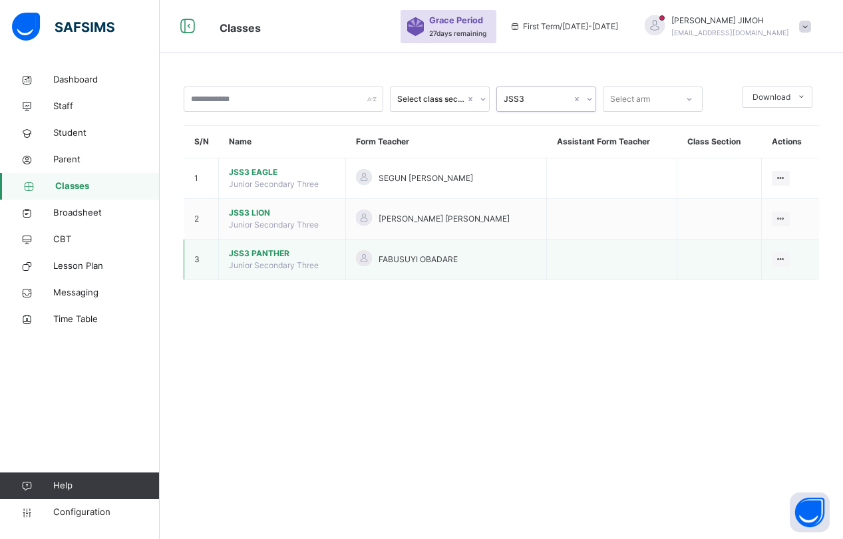
click at [259, 251] on span "JSS3 PANTHER" at bounding box center [282, 254] width 106 height 12
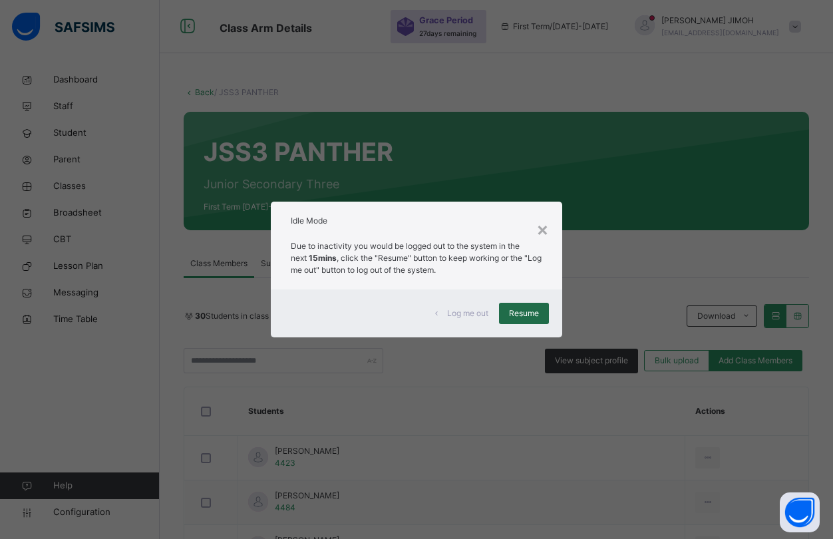
click at [515, 314] on span "Resume" at bounding box center [524, 313] width 30 height 12
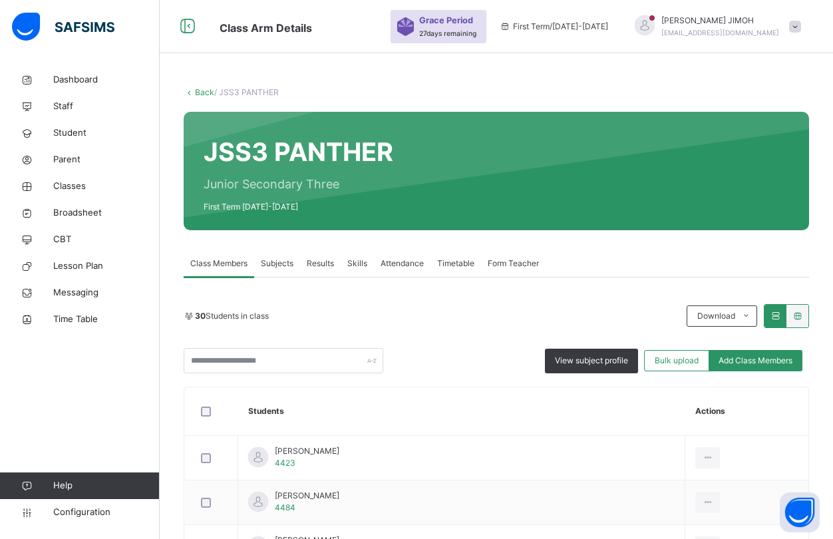
click at [267, 261] on span "Subjects" at bounding box center [277, 263] width 33 height 12
